Goal: Task Accomplishment & Management: Manage account settings

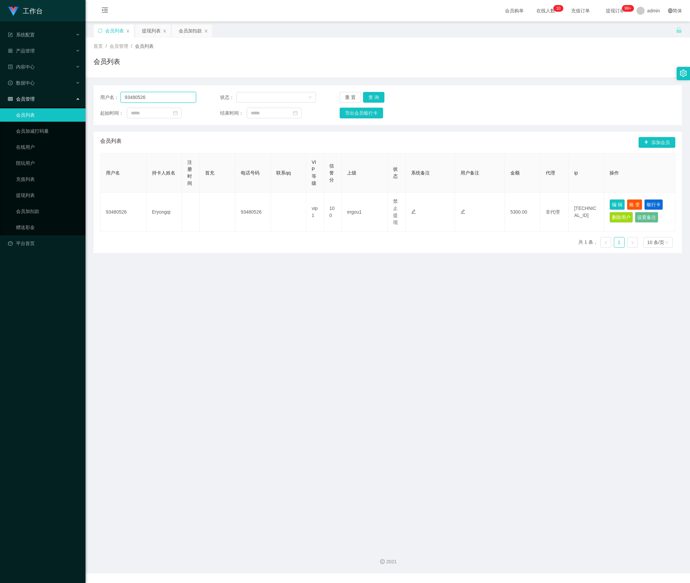
drag, startPoint x: 145, startPoint y: 100, endPoint x: 90, endPoint y: 108, distance: 56.0
click at [76, 102] on section "工作台 系统配置 产品管理 内容中心 数据中心 会员管理 会员列表 会员加减打码量 在线用户 陪玩用户 充值列表 提现列表 会员加扣款 赠送彩金 平台首页 保…" at bounding box center [345, 286] width 690 height 573
paste input "dailiangliang"
drag, startPoint x: 373, startPoint y: 98, endPoint x: 378, endPoint y: 99, distance: 4.9
click at [373, 98] on button "查 询" at bounding box center [373, 97] width 21 height 11
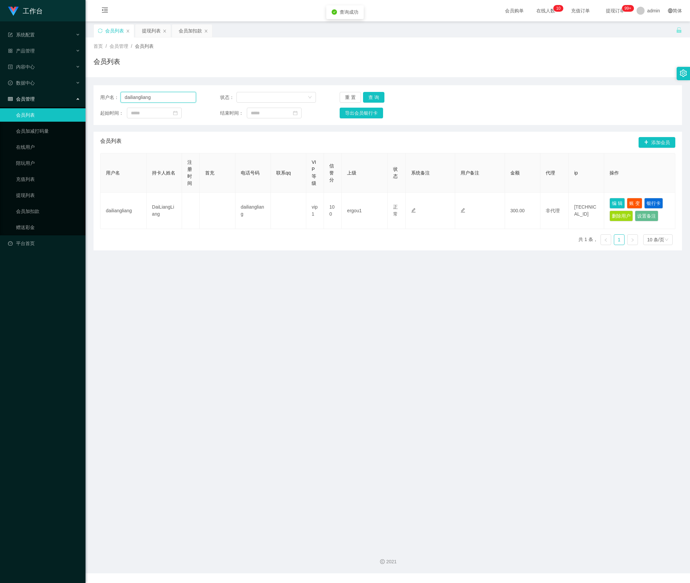
drag, startPoint x: 172, startPoint y: 100, endPoint x: 103, endPoint y: 100, distance: 68.8
click at [82, 100] on section "工作台 系统配置 产品管理 内容中心 数据中心 会员管理 会员列表 会员加减打码量 在线用户 陪玩用户 充值列表 提现列表 会员加扣款 赠送彩金 平台首页 保…" at bounding box center [345, 286] width 690 height 573
paste input "Mfig99"
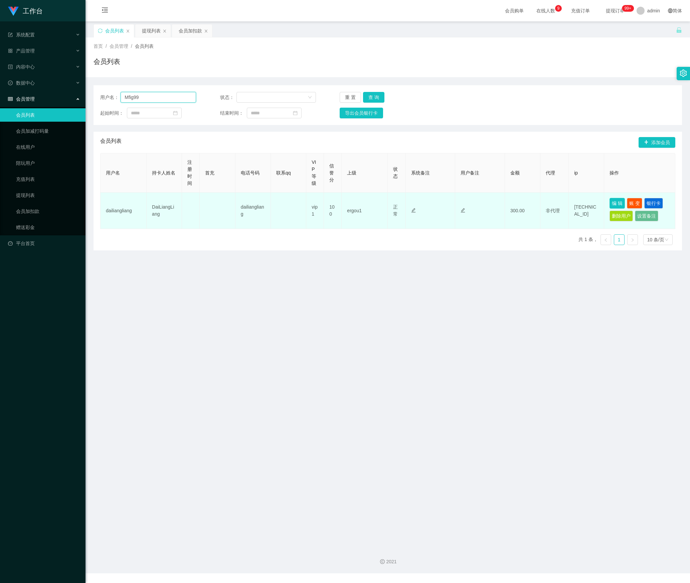
type input "Mfig99"
click at [613, 202] on button "编 辑" at bounding box center [617, 203] width 15 height 11
type input "dailiangliang"
type input "DaiLiangLiang"
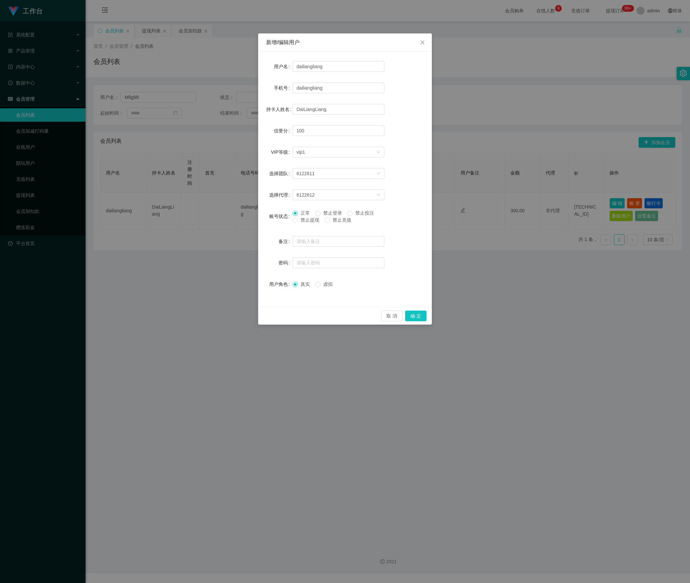
click at [305, 222] on span "禁止提现" at bounding box center [310, 219] width 24 height 5
click at [416, 317] on button "确 定" at bounding box center [415, 315] width 21 height 11
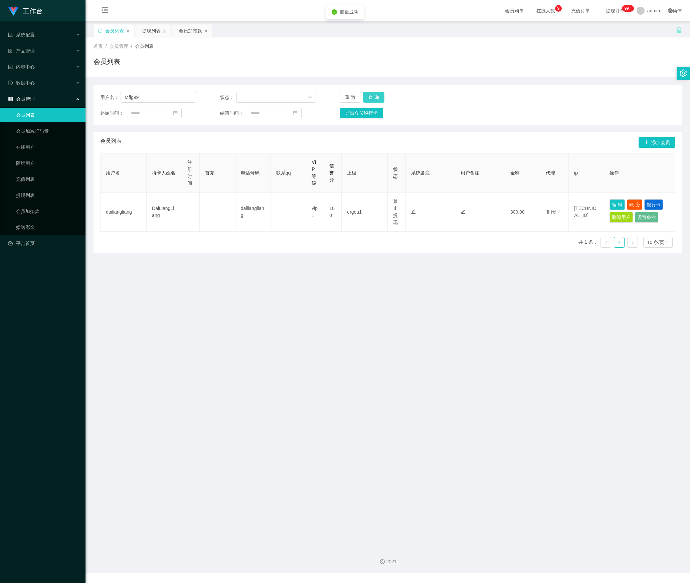
click at [376, 96] on button "查 询" at bounding box center [373, 97] width 21 height 11
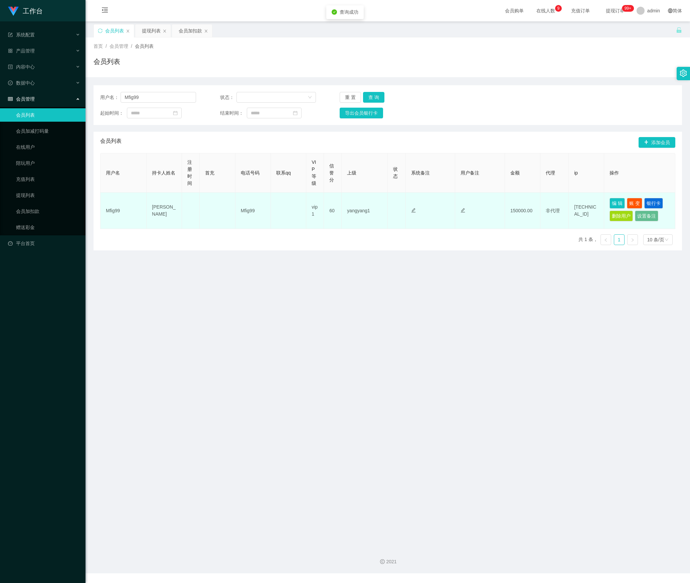
click at [613, 198] on td "编 辑 账 变 银行卡 删除用户 设置备注" at bounding box center [639, 210] width 71 height 36
click at [611, 204] on button "编 辑" at bounding box center [617, 203] width 15 height 11
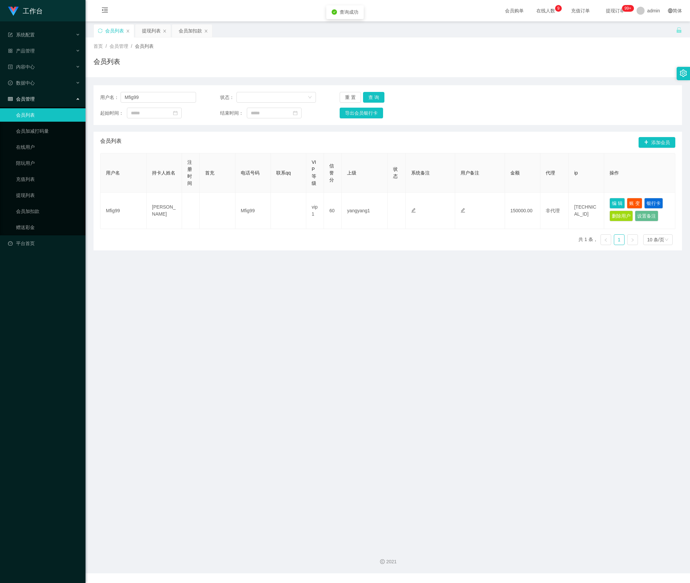
type input "Mfig99"
type input "[PERSON_NAME]"
type input "60"
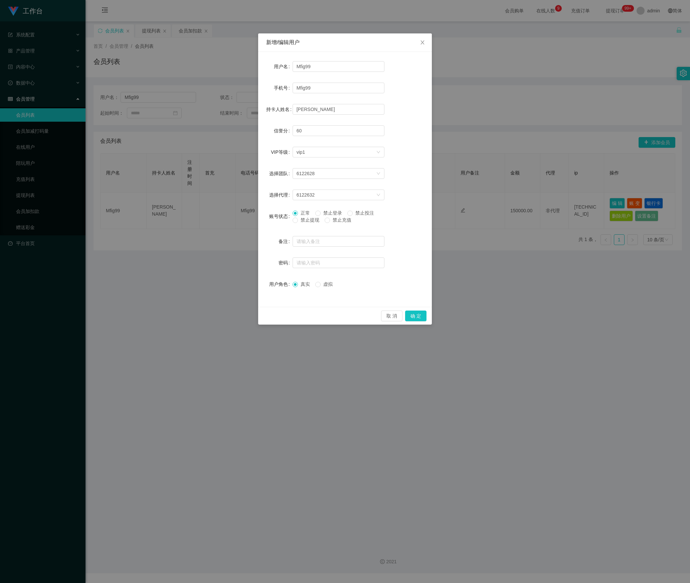
click at [299, 223] on span "禁止提现" at bounding box center [310, 219] width 24 height 5
click at [416, 313] on button "确 定" at bounding box center [415, 315] width 21 height 11
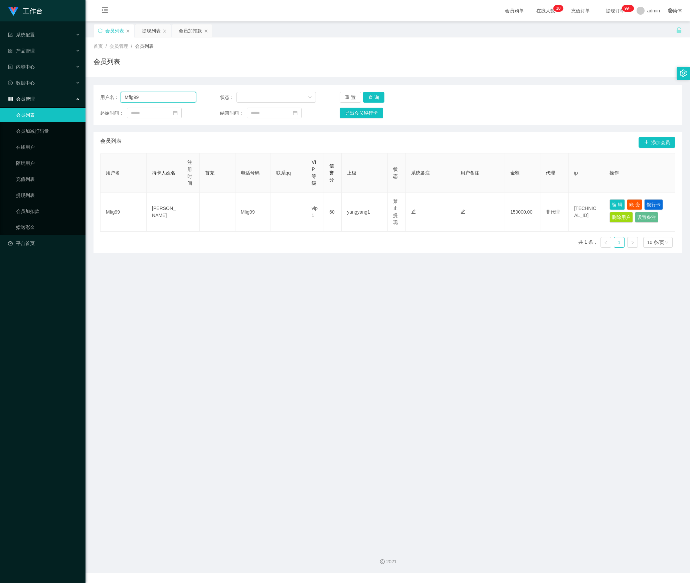
drag, startPoint x: 120, startPoint y: 98, endPoint x: 24, endPoint y: 98, distance: 96.2
click at [24, 98] on section "工作台 系统配置 产品管理 内容中心 数据中心 会员管理 会员列表 会员加减打码量 在线用户 陪玩用户 充值列表 提现列表 会员加扣款 赠送彩金 平台首页 保…" at bounding box center [345, 286] width 690 height 573
click at [376, 96] on button "查 询" at bounding box center [373, 97] width 21 height 11
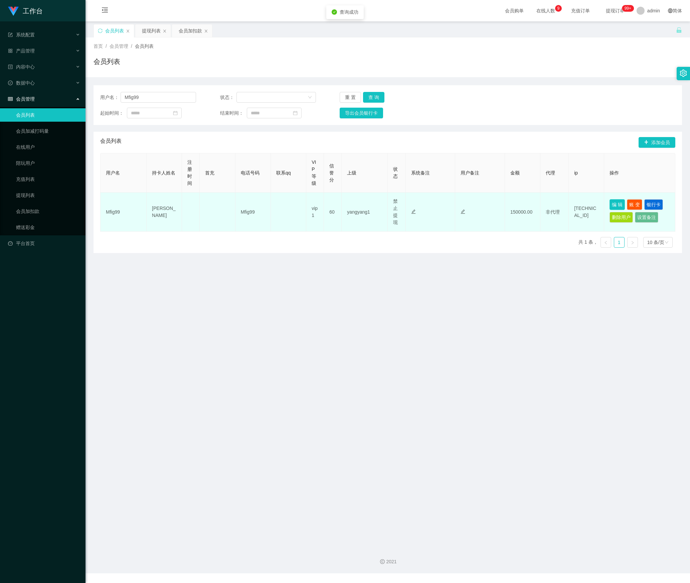
click at [611, 202] on button "编 辑" at bounding box center [617, 204] width 15 height 11
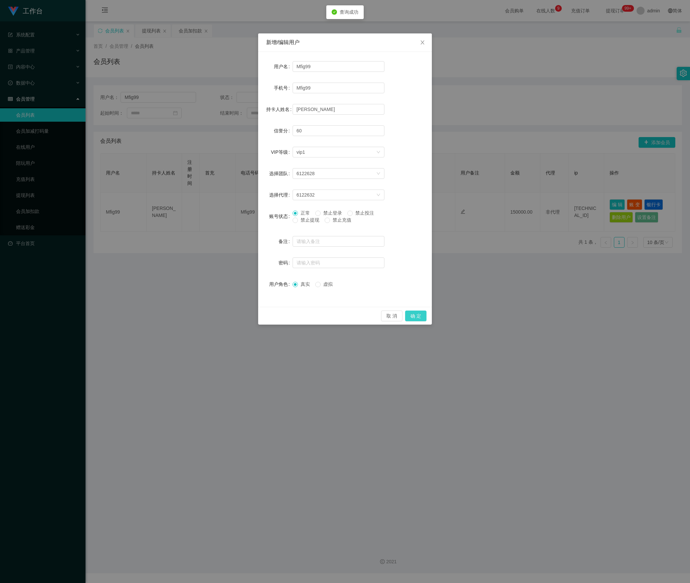
click at [414, 313] on button "确 定" at bounding box center [415, 315] width 21 height 11
